Goal: Task Accomplishment & Management: Use online tool/utility

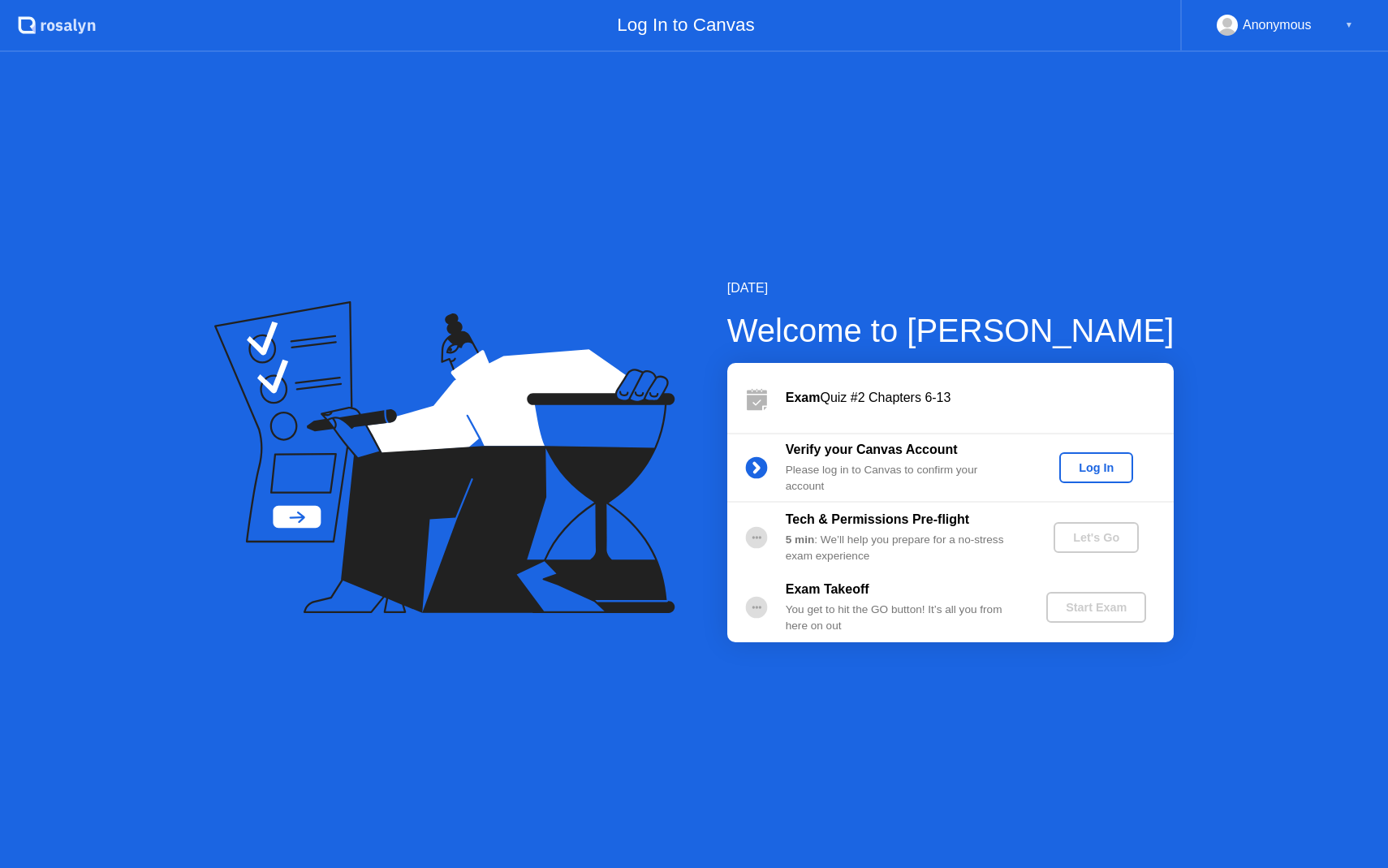
click at [1094, 474] on div "Log In" at bounding box center [1097, 468] width 61 height 13
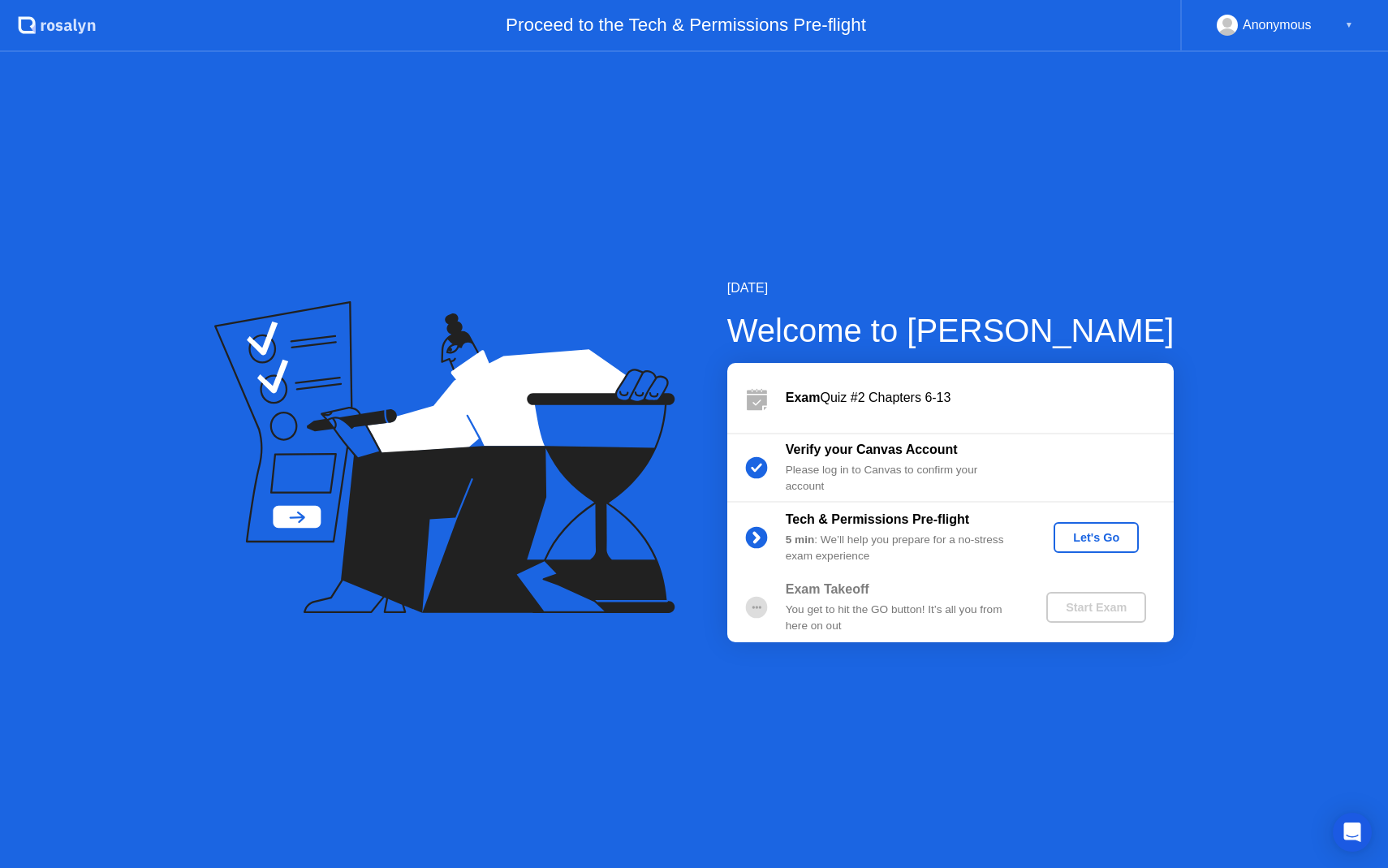
click at [1117, 536] on div "Let's Go" at bounding box center [1096, 538] width 72 height 13
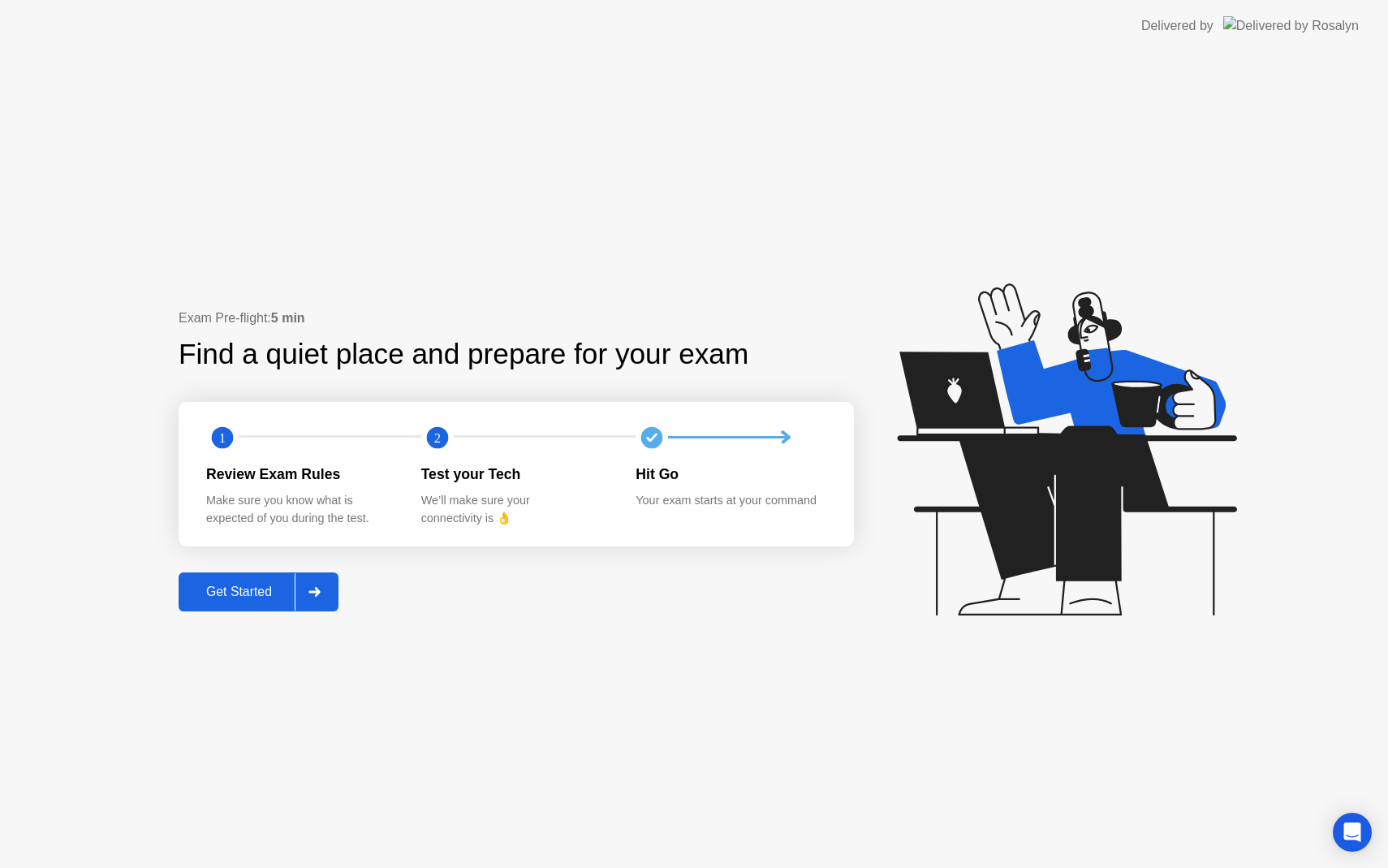
click at [231, 602] on button "Get Started" at bounding box center [258, 592] width 160 height 39
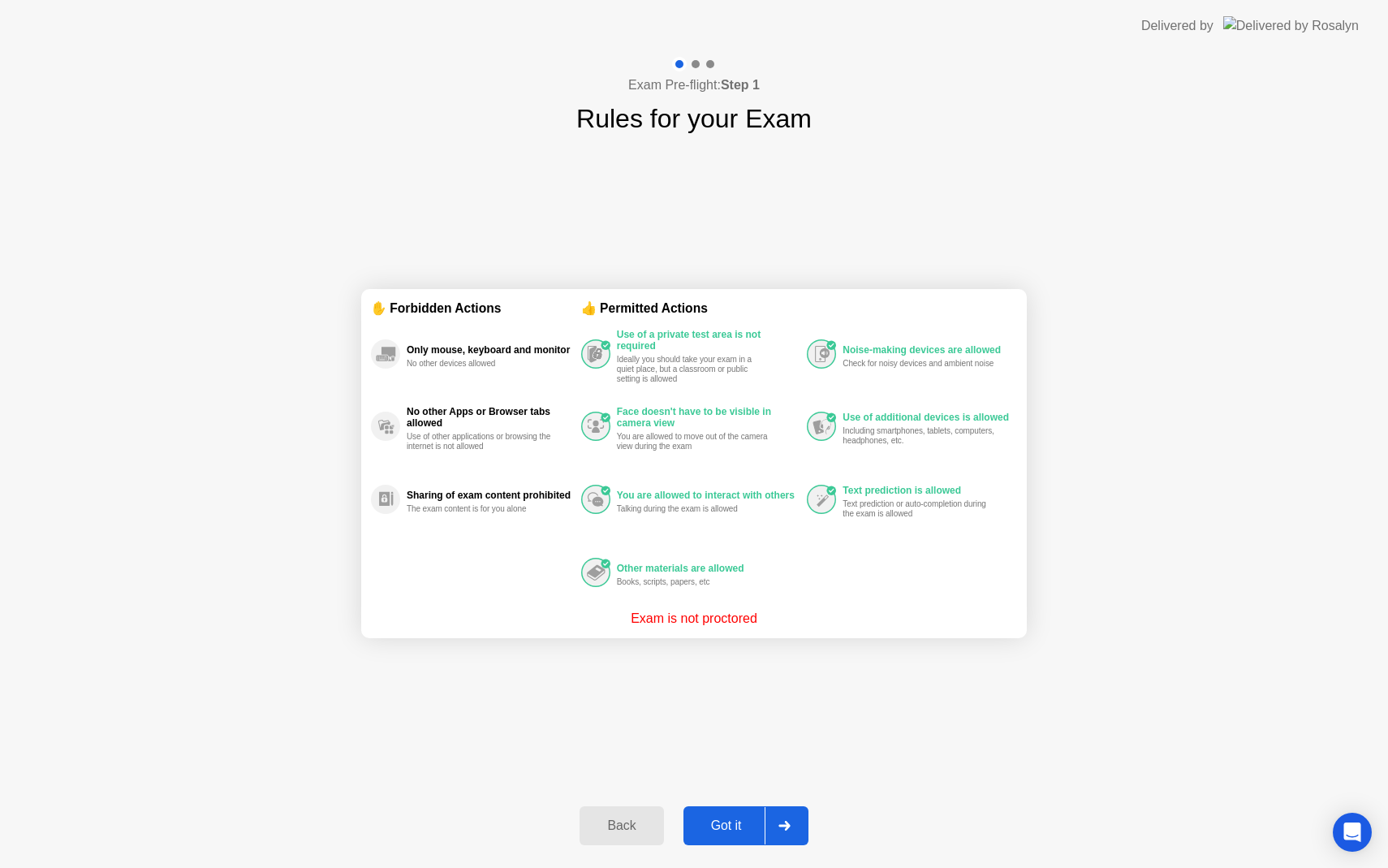
click at [723, 813] on button "Got it" at bounding box center [746, 825] width 125 height 39
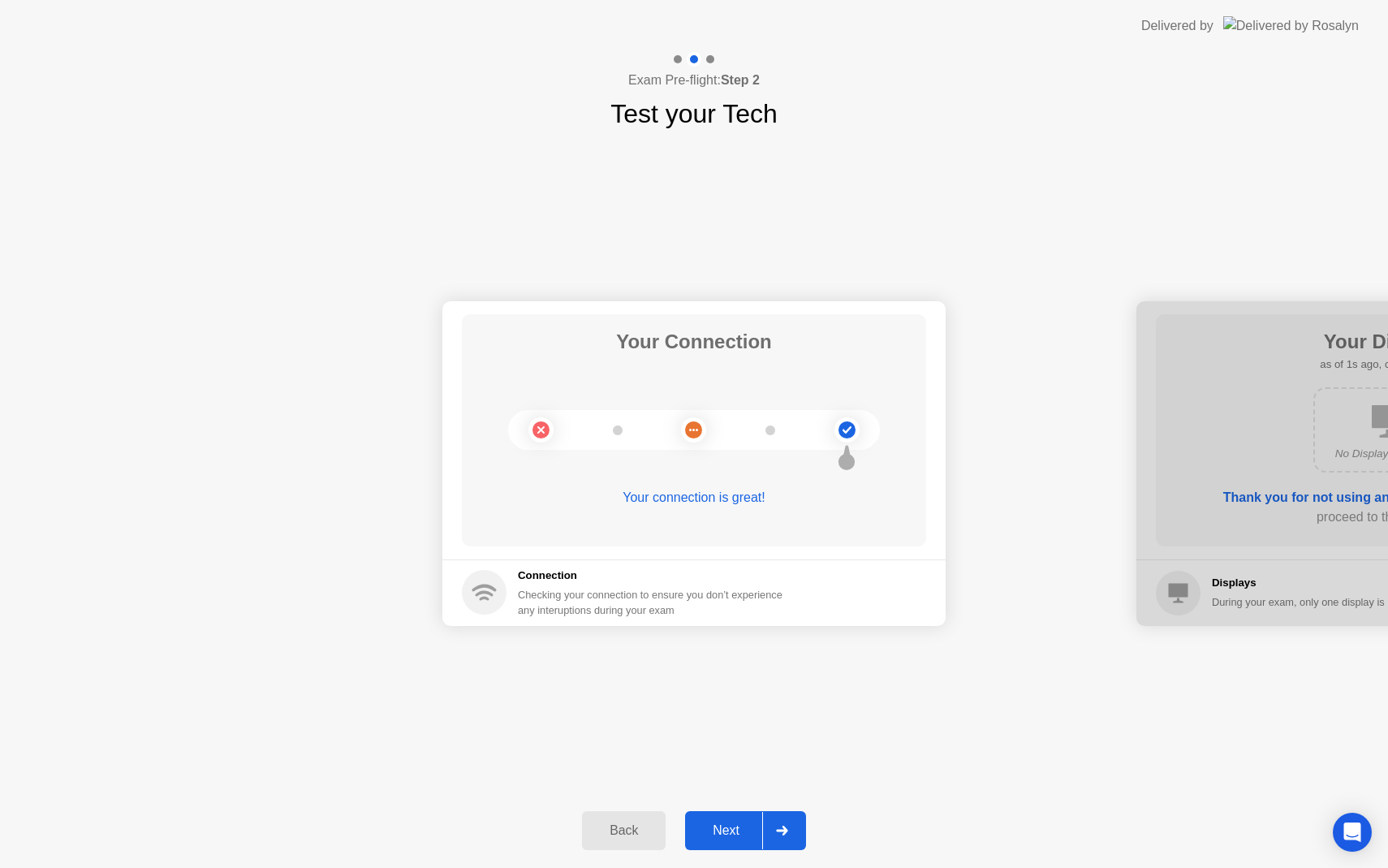
click at [724, 837] on div "Next" at bounding box center [726, 831] width 72 height 15
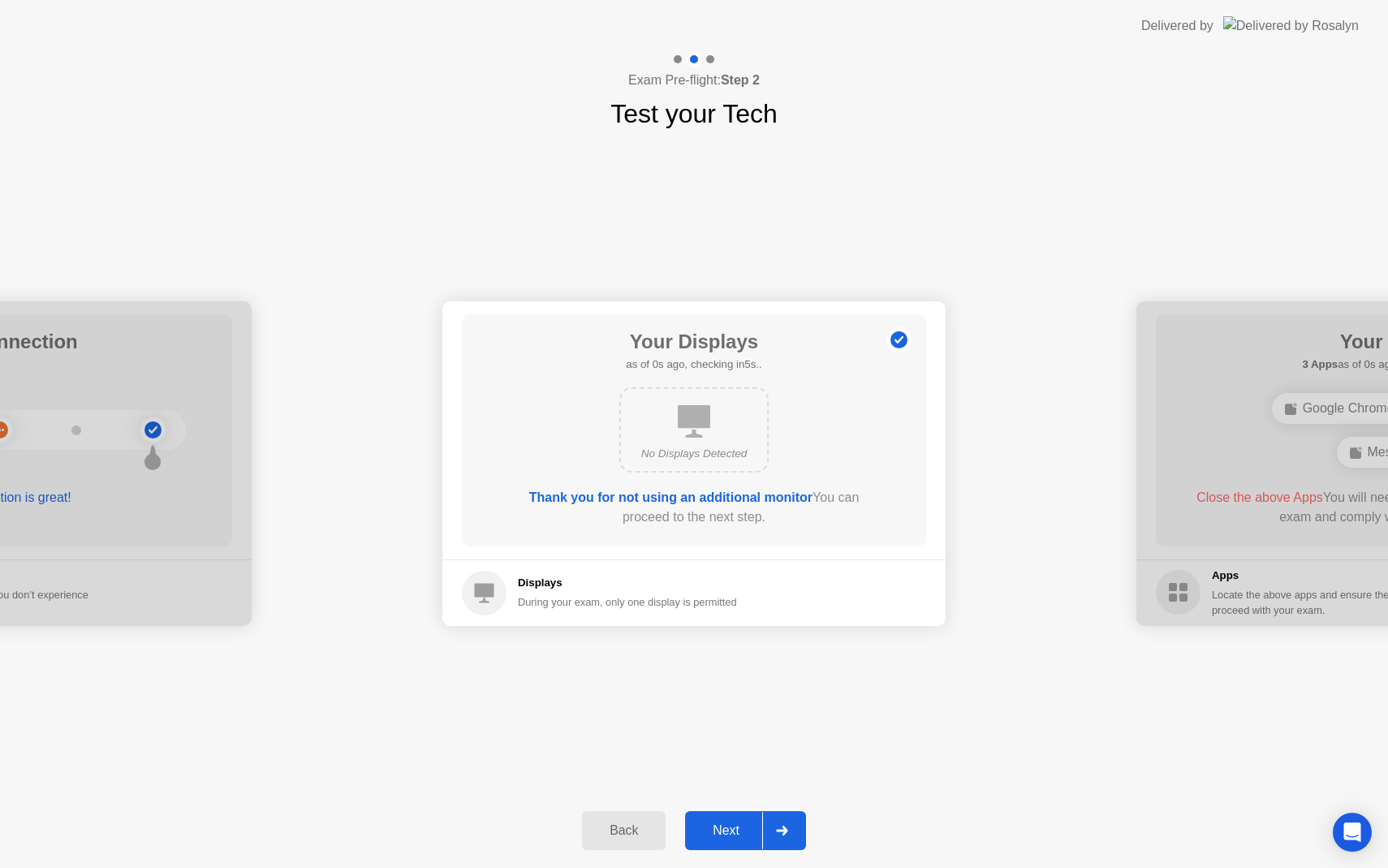
click at [735, 846] on button "Next" at bounding box center [746, 830] width 121 height 39
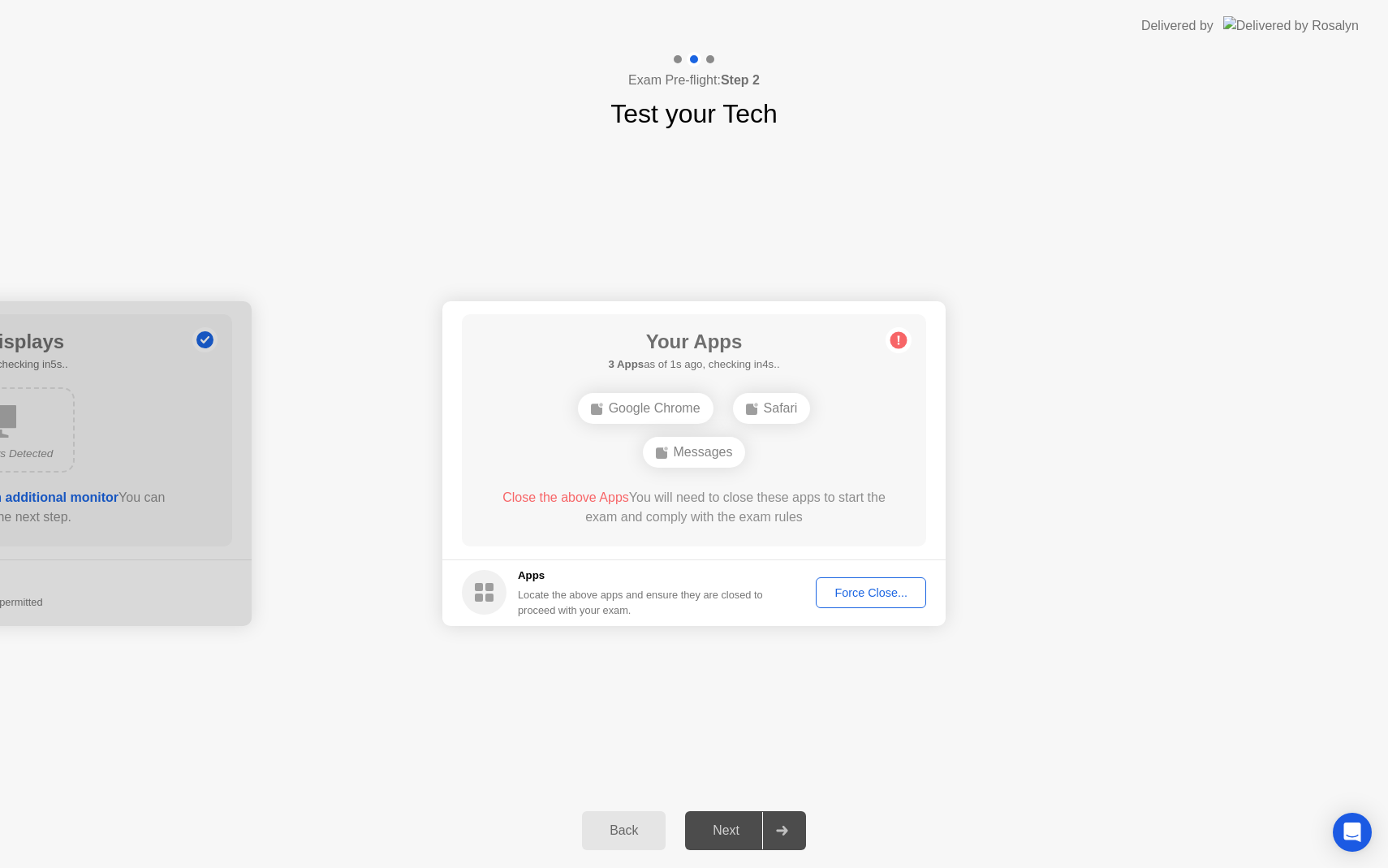
click at [872, 587] on div "Force Close..." at bounding box center [872, 592] width 99 height 13
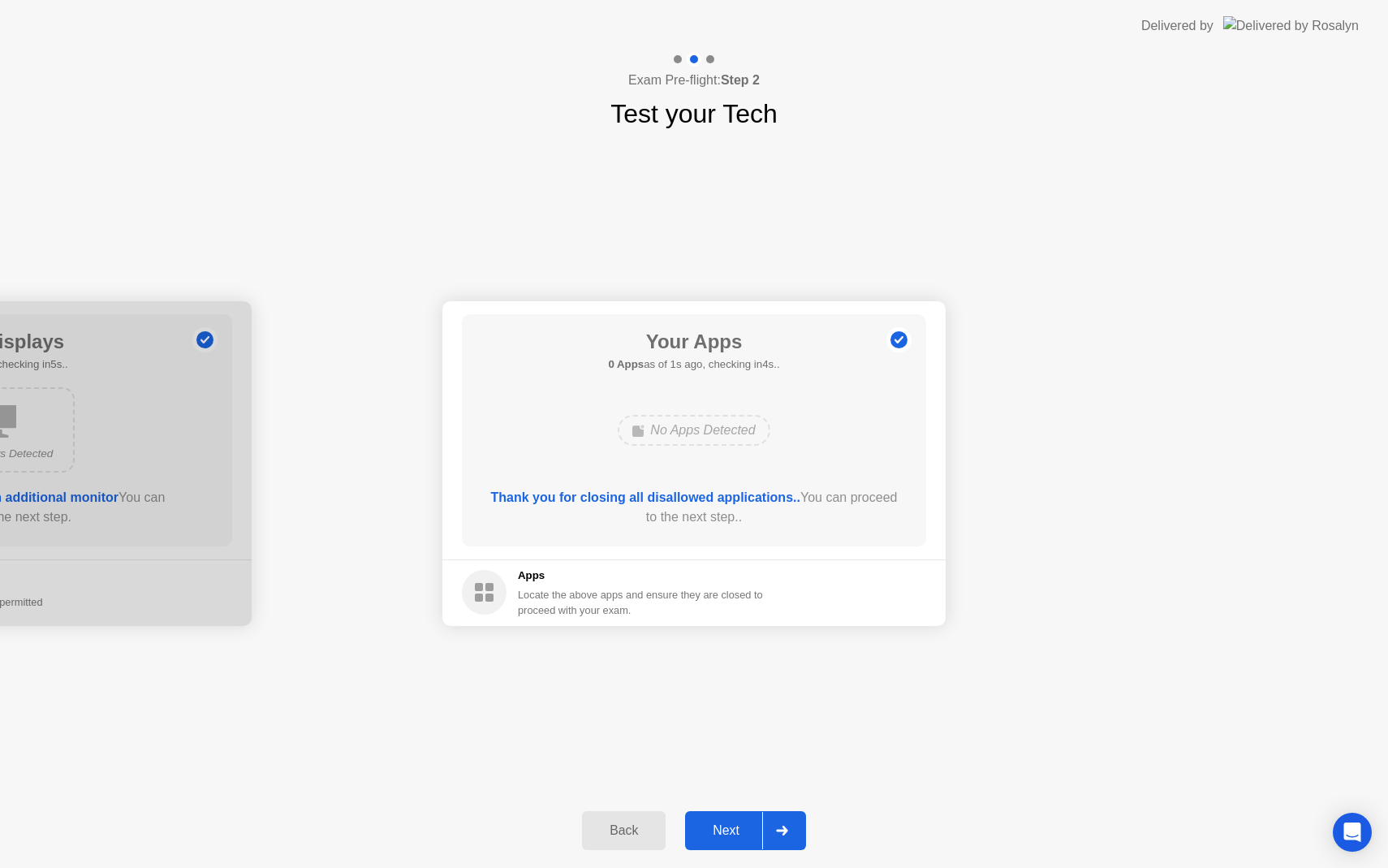
click at [732, 834] on div "Next" at bounding box center [726, 831] width 72 height 15
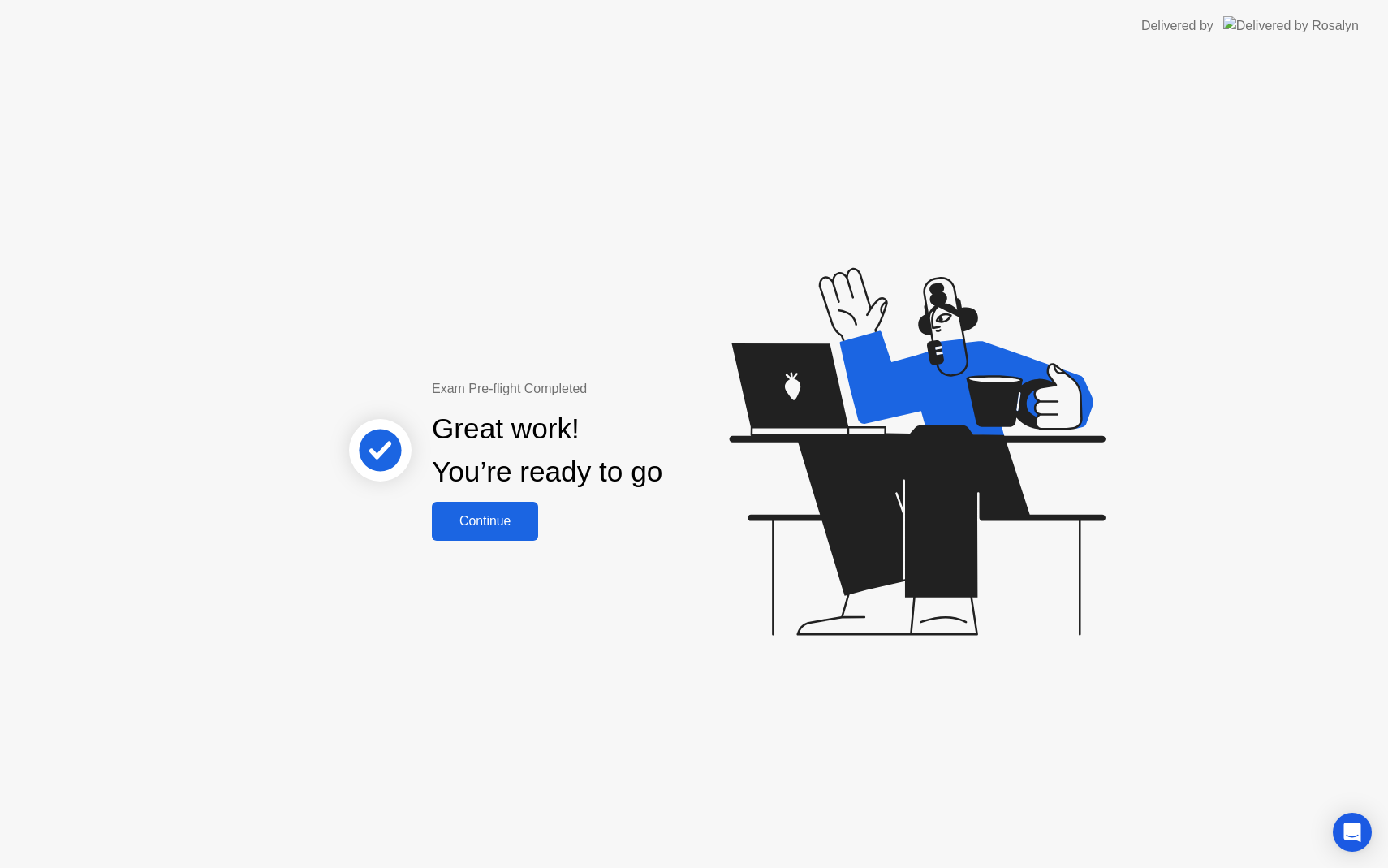
click at [493, 521] on div "Continue" at bounding box center [485, 521] width 97 height 15
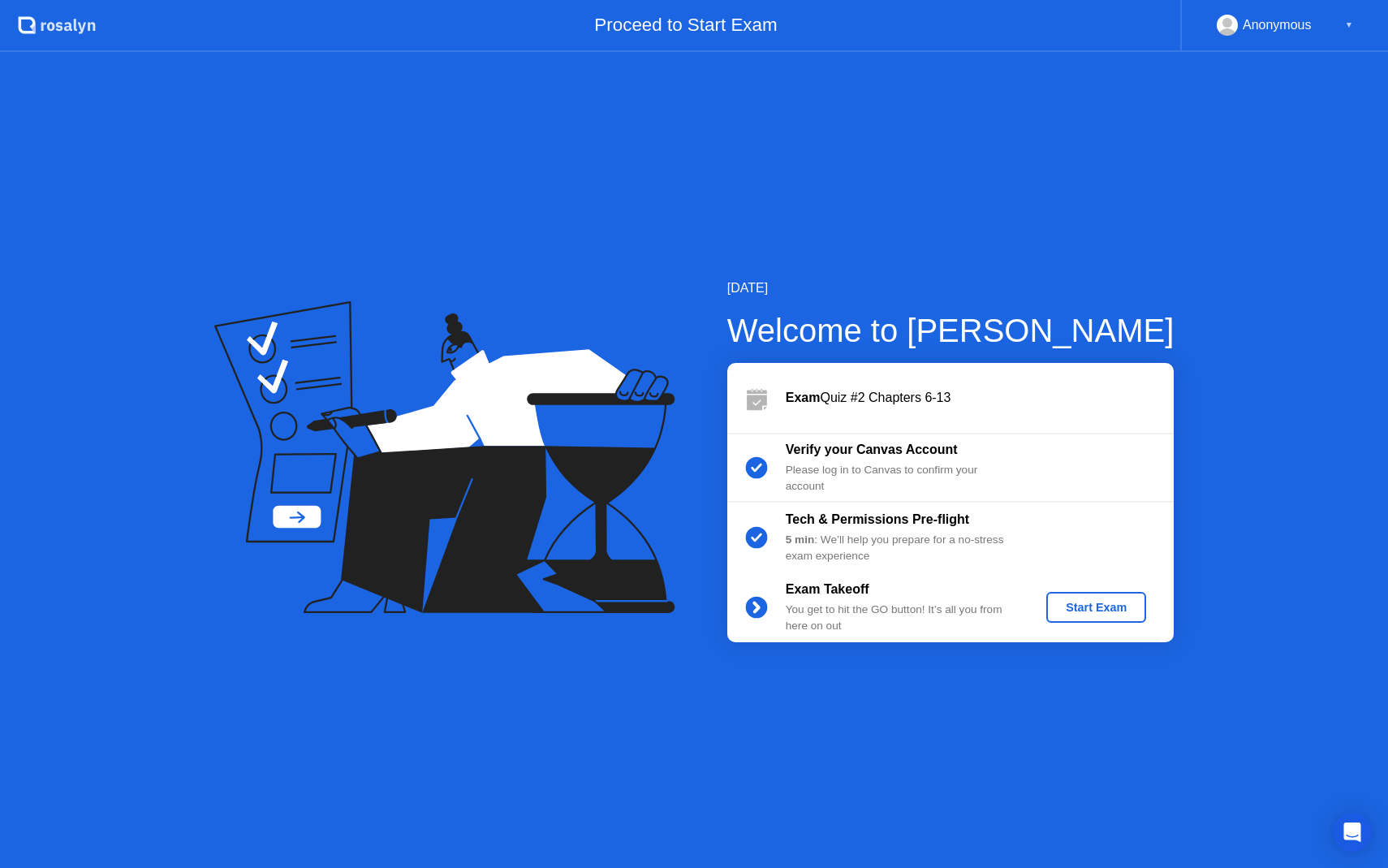
click at [1088, 613] on div "Start Exam" at bounding box center [1096, 607] width 87 height 13
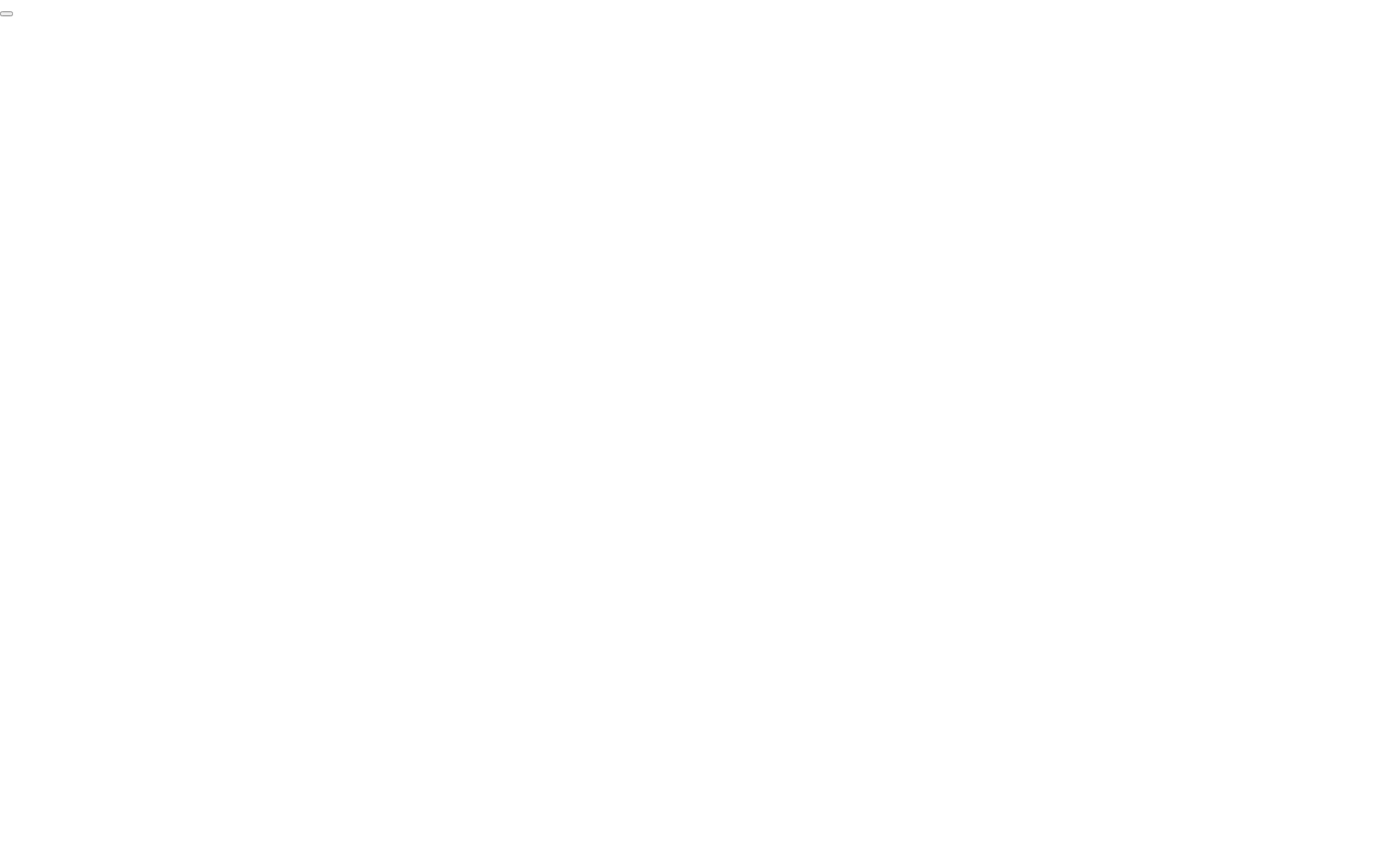
click div "End Proctoring Session"
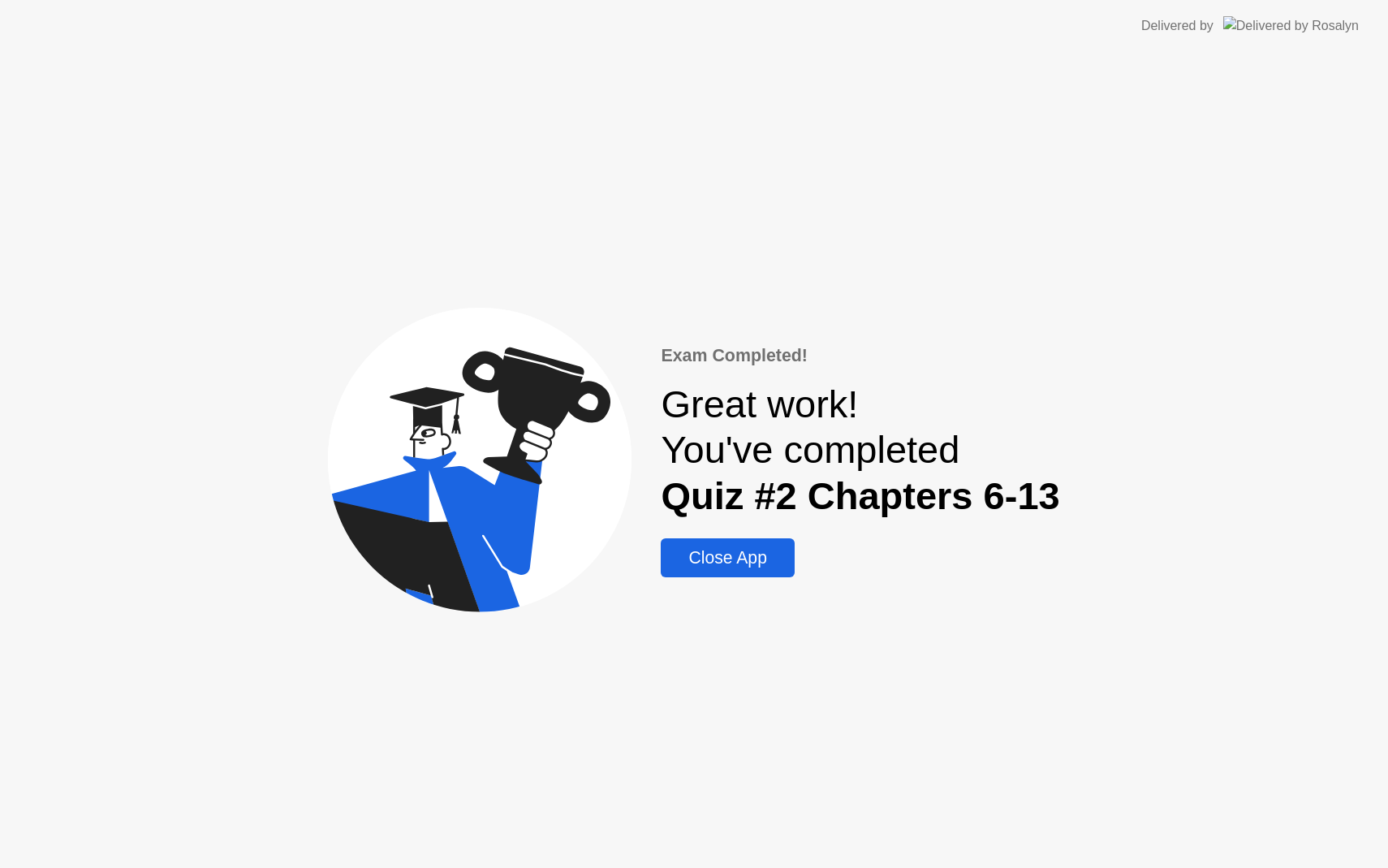
click at [702, 552] on div "Close App" at bounding box center [727, 558] width 123 height 20
